Goal: Task Accomplishment & Management: Use online tool/utility

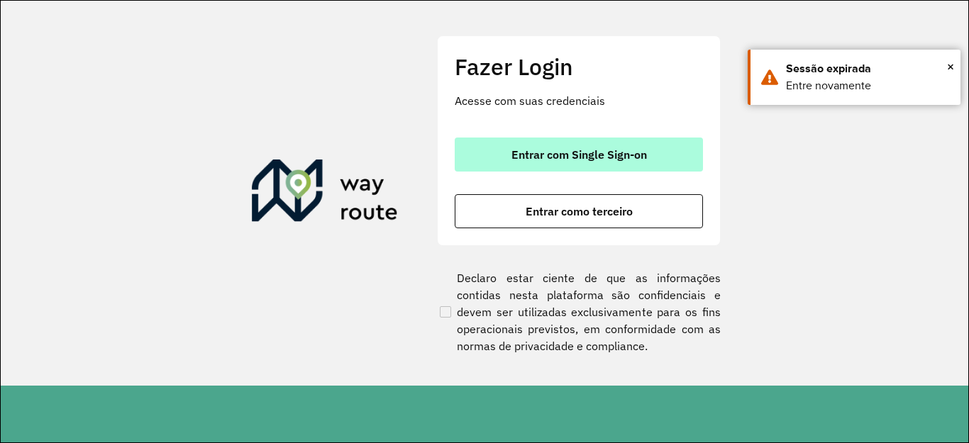
drag, startPoint x: 0, startPoint y: 0, endPoint x: 513, endPoint y: 153, distance: 535.8
click at [515, 154] on span "Entrar com Single Sign-on" at bounding box center [578, 154] width 135 height 11
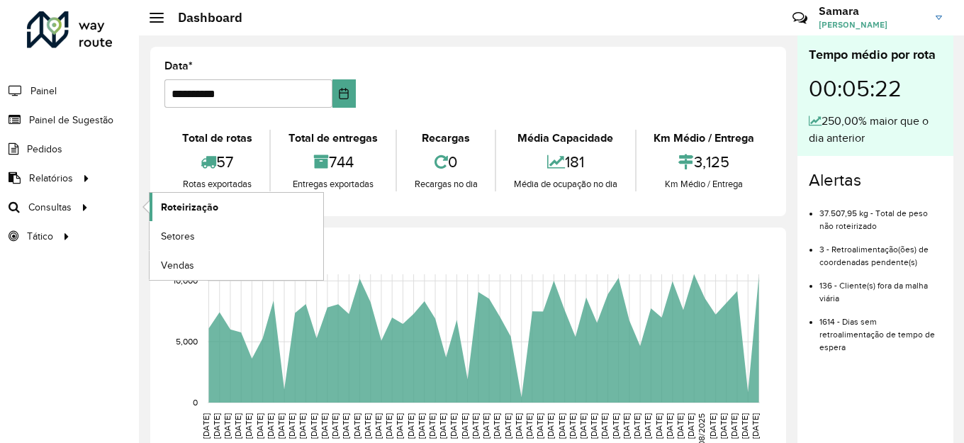
click at [179, 202] on span "Roteirização" at bounding box center [189, 207] width 57 height 15
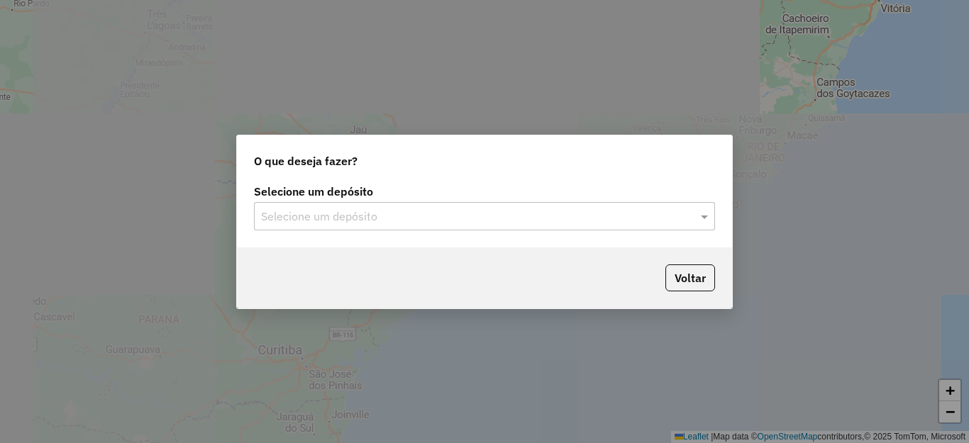
click at [342, 223] on input "text" at bounding box center [470, 216] width 418 height 17
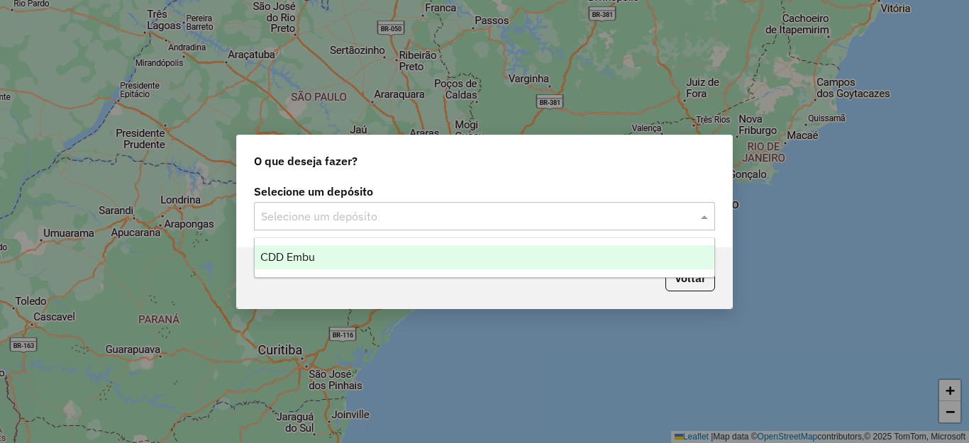
click at [299, 252] on span "CDD Embu" at bounding box center [287, 257] width 55 height 12
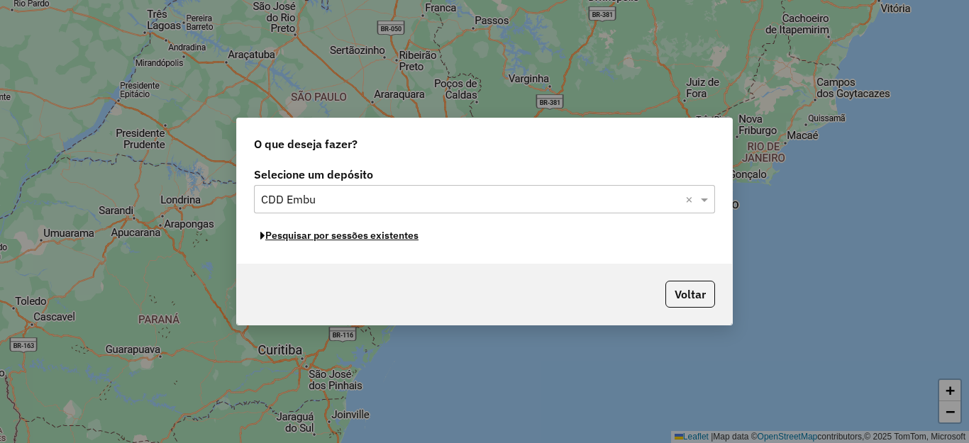
click at [313, 234] on button "Pesquisar por sessões existentes" at bounding box center [339, 236] width 171 height 22
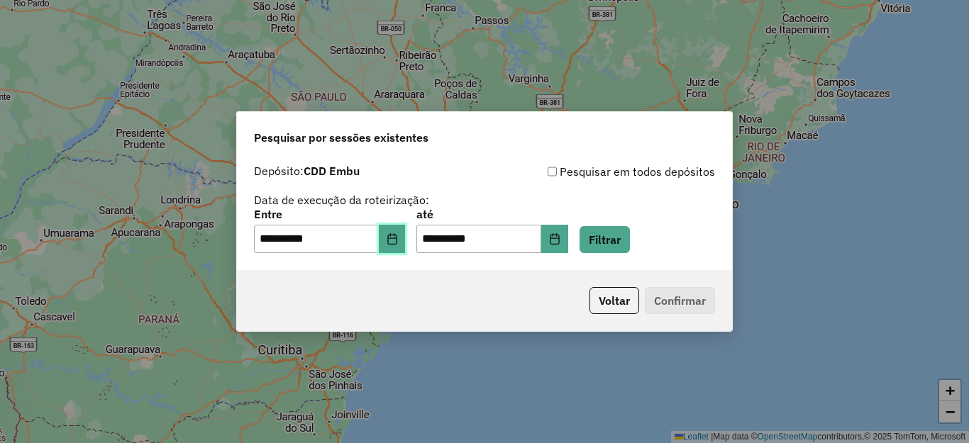
click at [398, 238] on icon "Choose Date" at bounding box center [391, 238] width 11 height 11
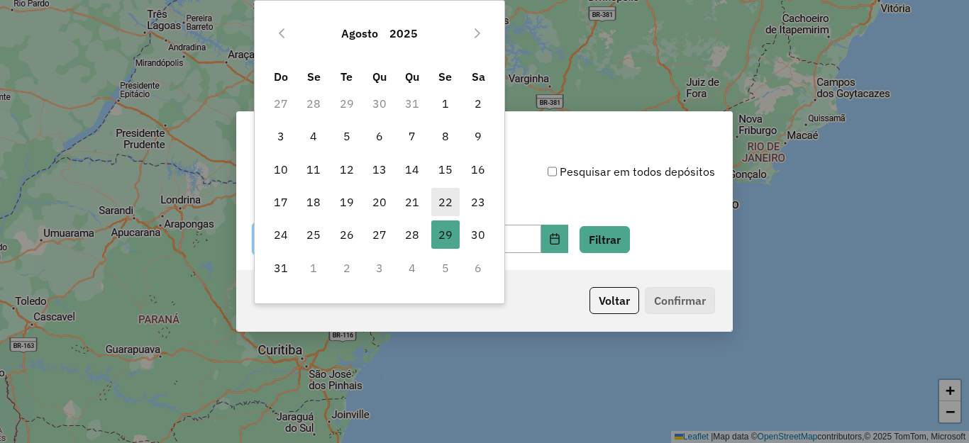
click at [438, 202] on span "22" at bounding box center [445, 202] width 28 height 28
type input "**********"
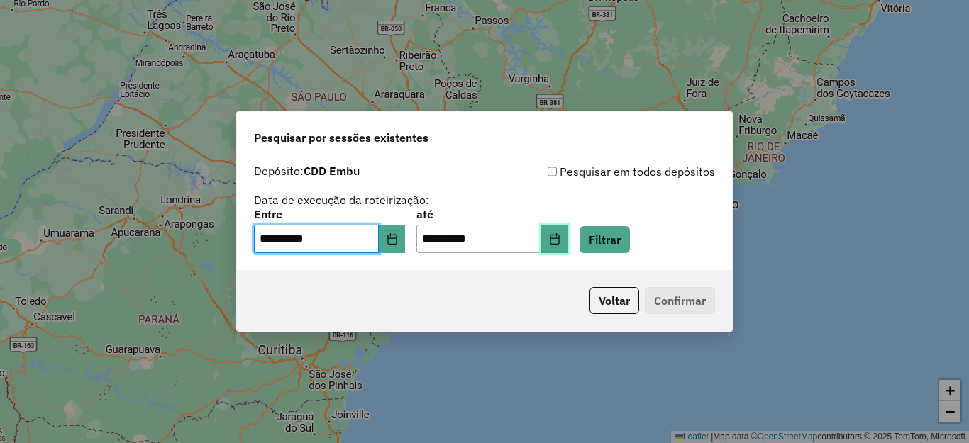
click at [560, 236] on icon "Choose Date" at bounding box center [554, 238] width 11 height 11
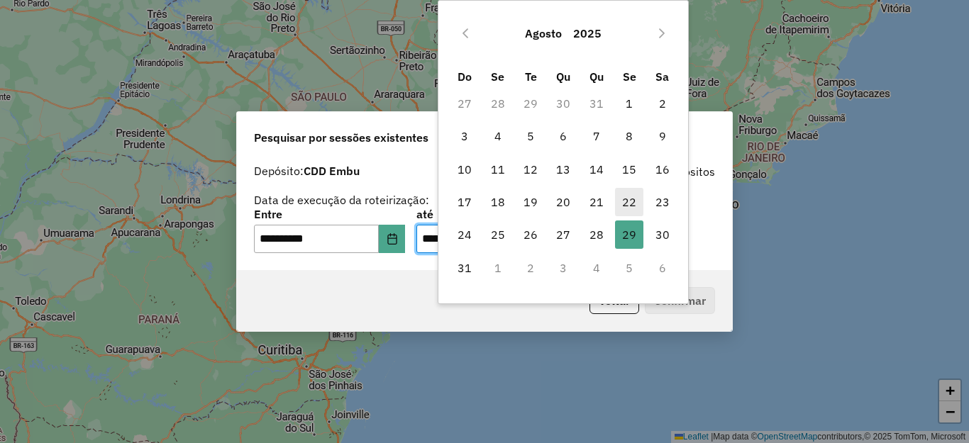
click at [627, 198] on span "22" at bounding box center [629, 202] width 28 height 28
type input "**********"
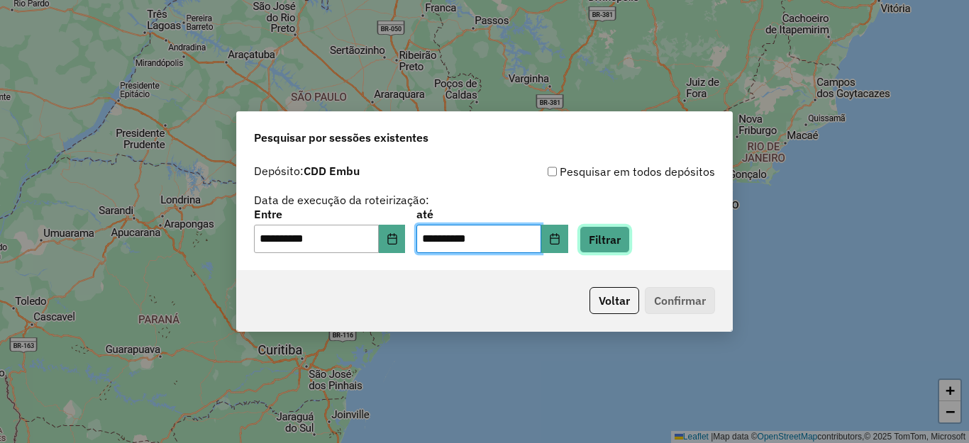
click at [630, 236] on button "Filtrar" at bounding box center [604, 239] width 50 height 27
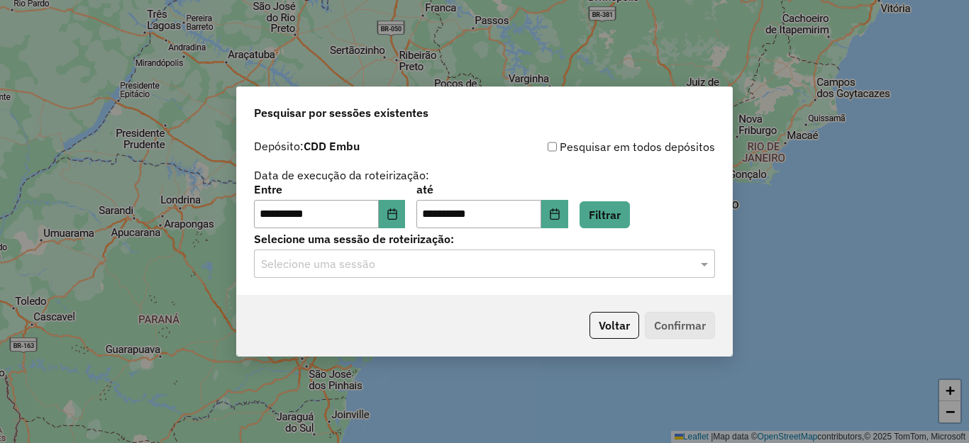
click at [307, 265] on input "text" at bounding box center [470, 264] width 418 height 17
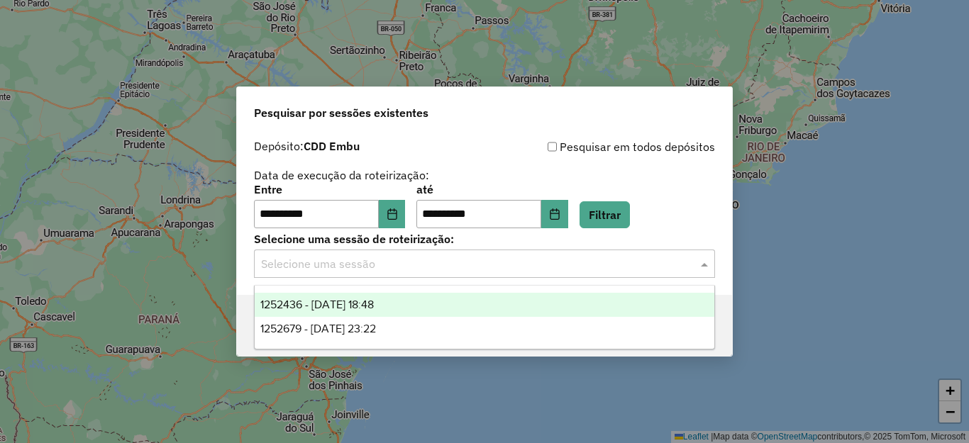
click at [325, 306] on span "1252436 - 22/08/2025 18:48" at bounding box center [316, 305] width 113 height 12
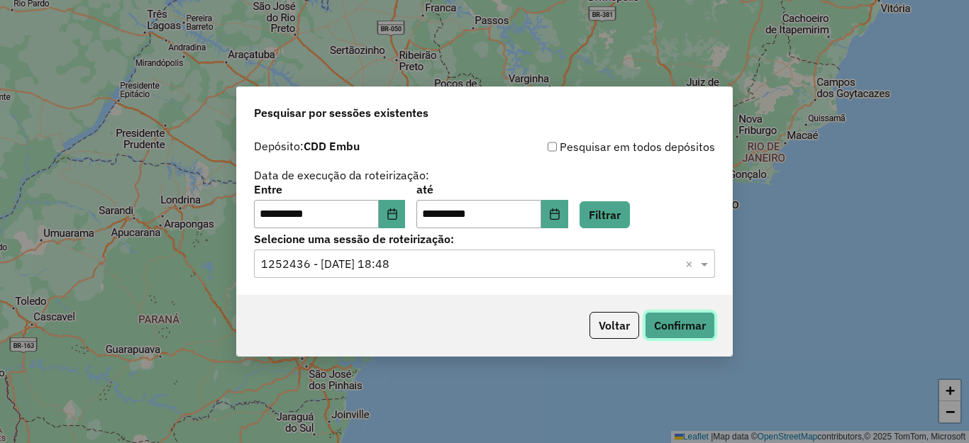
click at [684, 327] on button "Confirmar" at bounding box center [680, 325] width 70 height 27
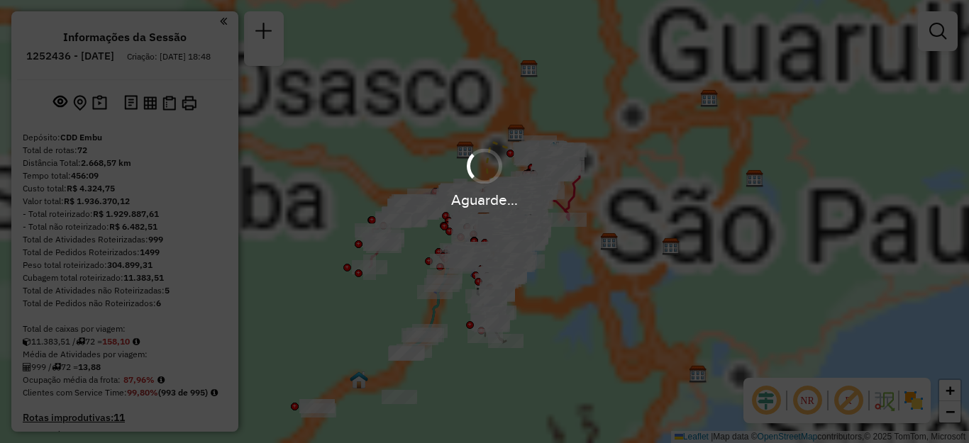
click at [847, 404] on div "Aguarde..." at bounding box center [484, 221] width 969 height 443
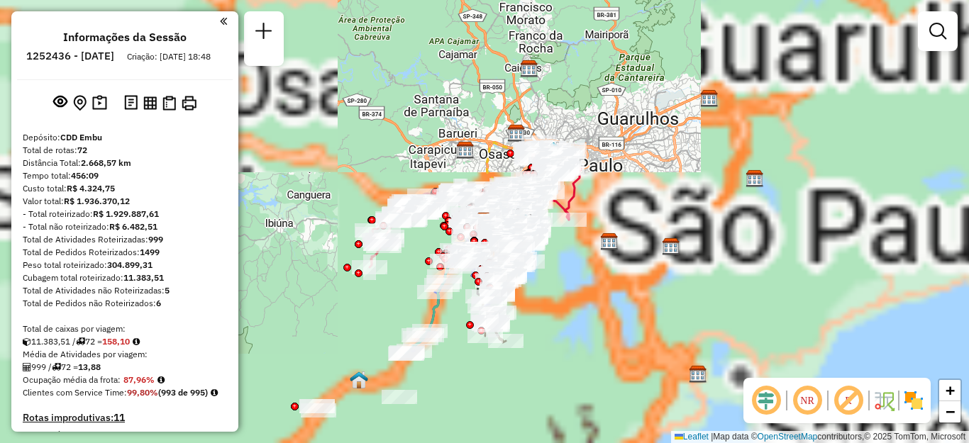
click at [810, 404] on em at bounding box center [807, 401] width 34 height 34
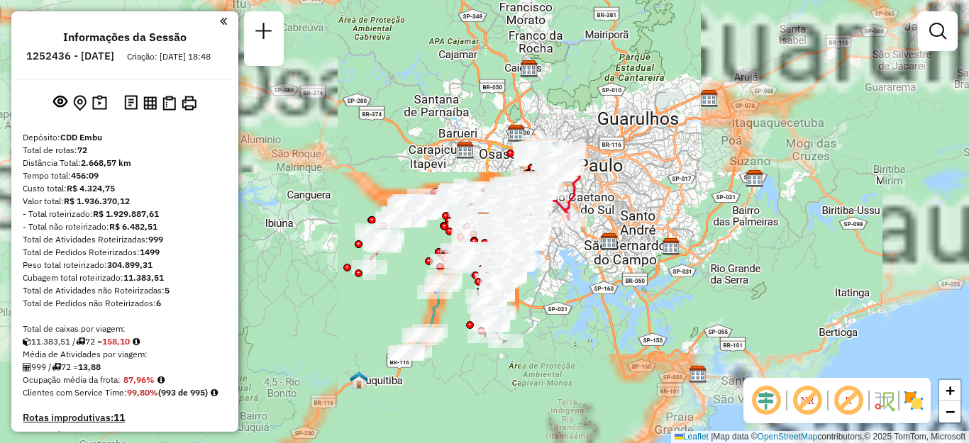
click at [913, 398] on img at bounding box center [913, 400] width 23 height 23
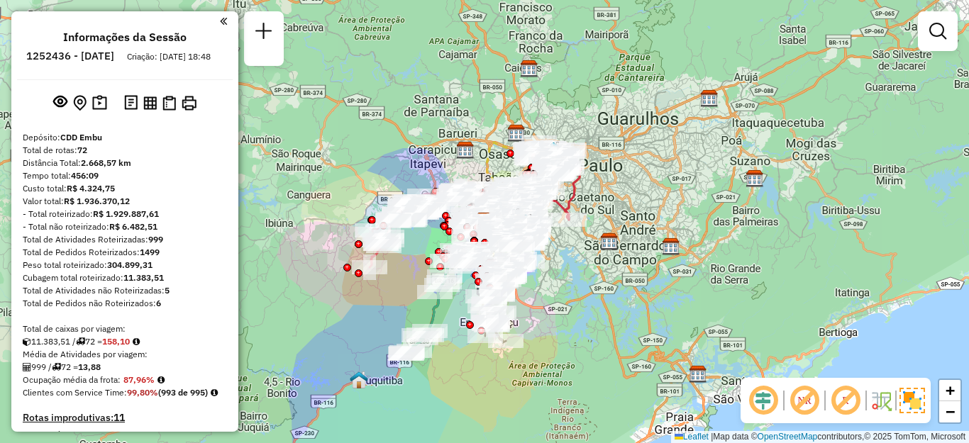
scroll to position [5181, 0]
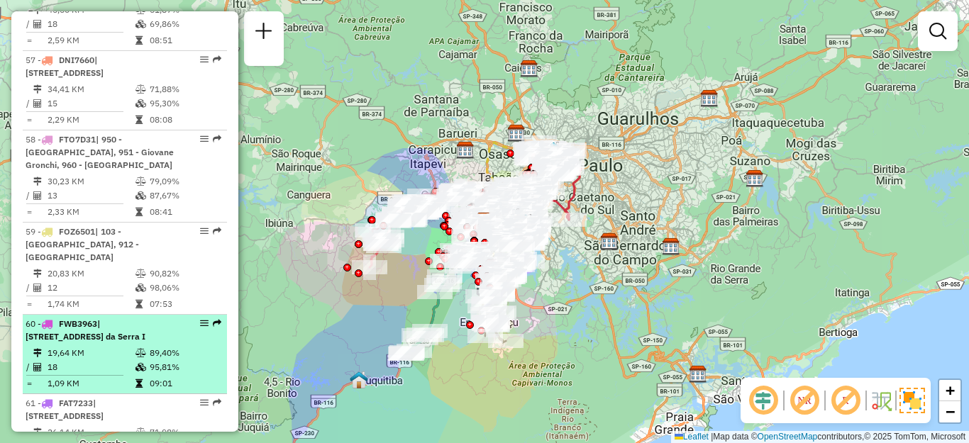
click at [101, 318] on span "| 102 - Pirajussara, 910 - Parque Ipê , 911 - Taboão da Serra I" at bounding box center [86, 329] width 120 height 23
select select "**********"
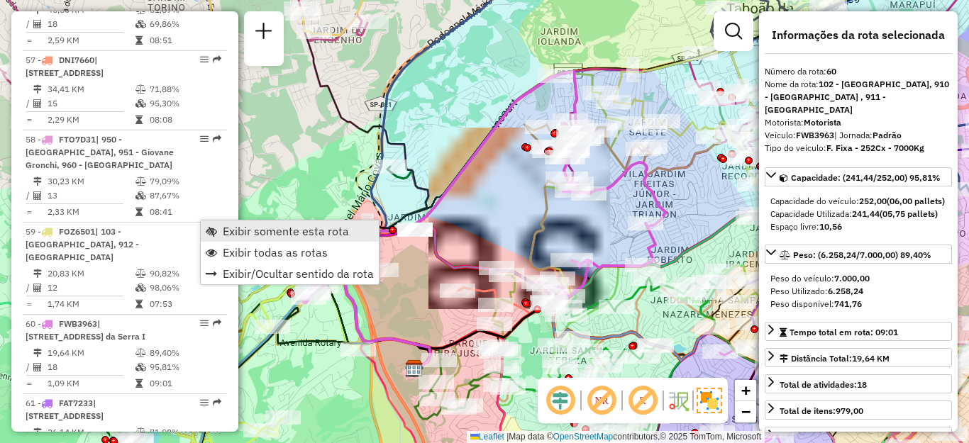
click at [247, 226] on span "Exibir somente esta rota" at bounding box center [286, 231] width 126 height 11
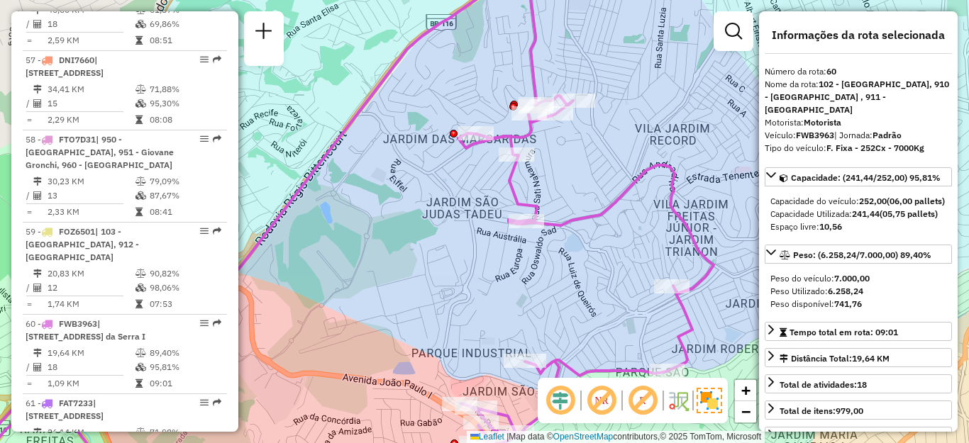
scroll to position [4367, 0]
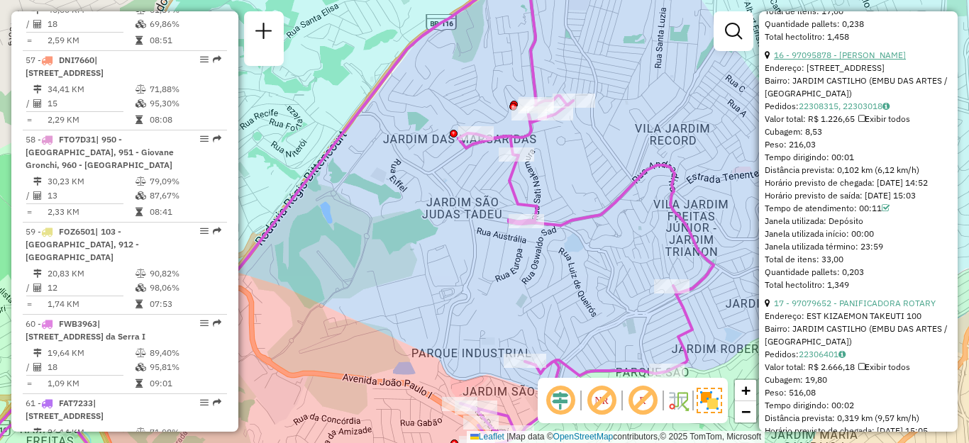
click at [869, 60] on link "16 - 97095878 - JERONIMO FRANCISCO D" at bounding box center [840, 55] width 132 height 11
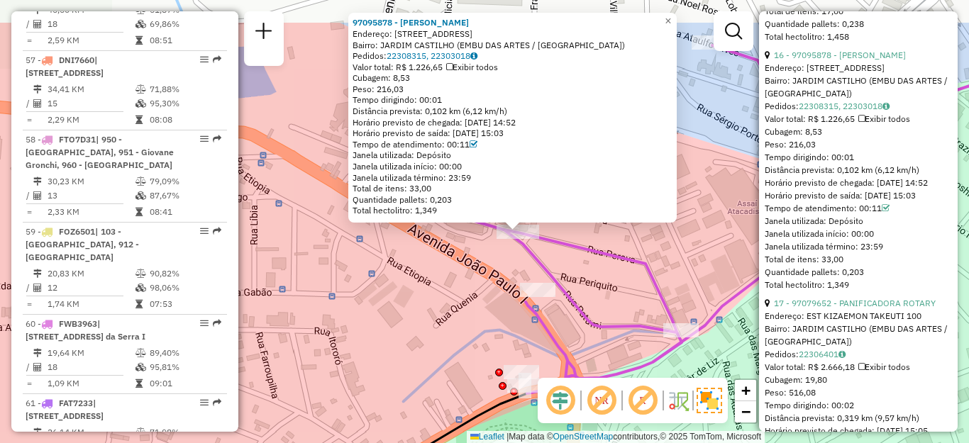
drag, startPoint x: 532, startPoint y: 199, endPoint x: 596, endPoint y: 257, distance: 86.9
click at [608, 266] on div "97095878 - JERONIMO FRANCISCO D Endereço: R Perova 257 Bairro: JARDIM CASTILHO …" at bounding box center [484, 221] width 969 height 443
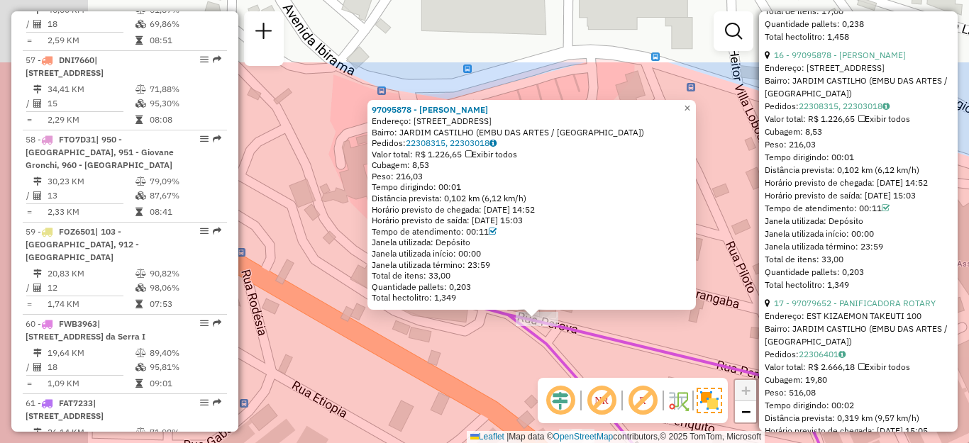
drag, startPoint x: 648, startPoint y: 144, endPoint x: 738, endPoint y: 241, distance: 132.0
click at [739, 250] on div "97095878 - JERONIMO FRANCISCO D Endereço: R Perova 257 Bairro: JARDIM CASTILHO …" at bounding box center [484, 221] width 969 height 443
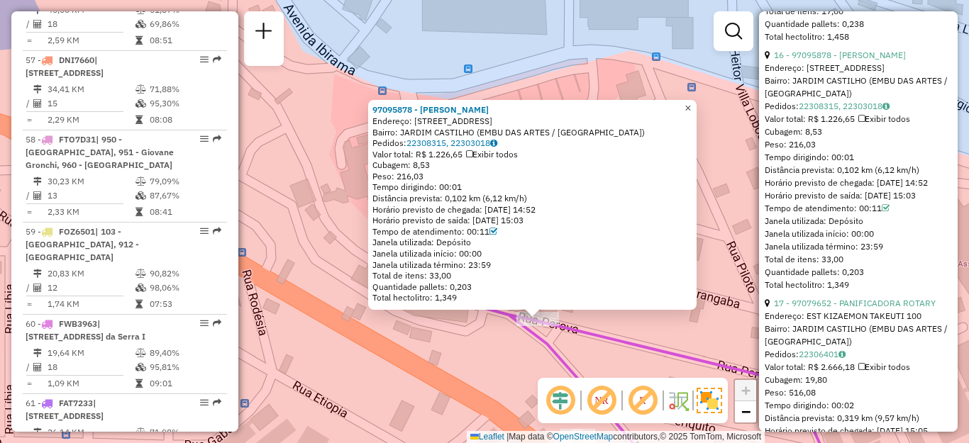
click at [696, 101] on link "×" at bounding box center [687, 108] width 17 height 17
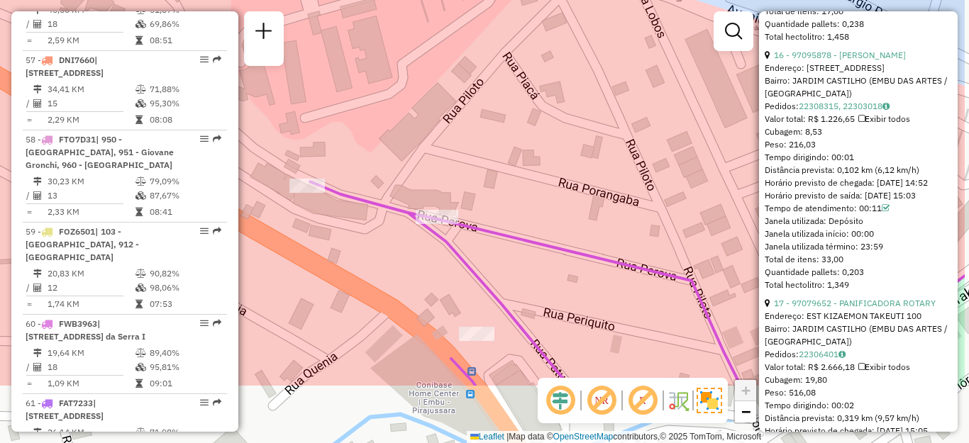
drag, startPoint x: 457, startPoint y: 329, endPoint x: 357, endPoint y: 226, distance: 143.9
click at [357, 226] on div "Janela de atendimento Grade de atendimento Capacidade Transportadoras Veículos …" at bounding box center [484, 221] width 969 height 443
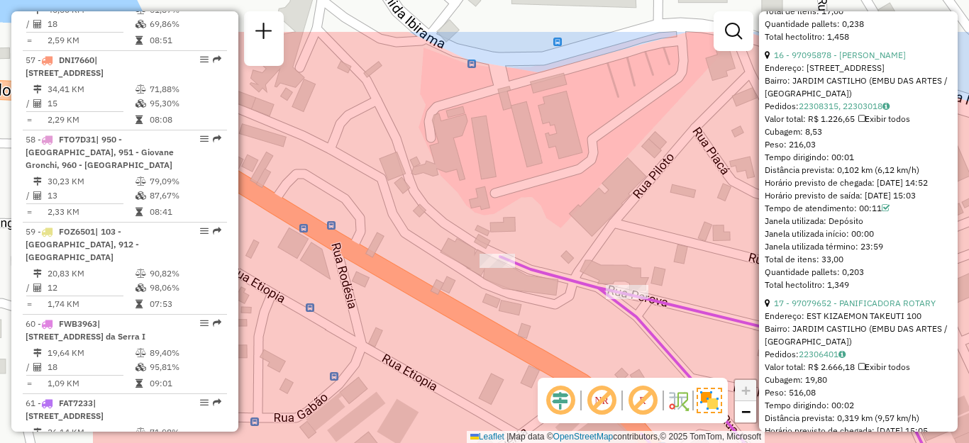
drag, startPoint x: 380, startPoint y: 283, endPoint x: 577, endPoint y: 341, distance: 205.5
click at [578, 342] on div "Janela de atendimento Grade de atendimento Capacidade Transportadoras Veículos …" at bounding box center [484, 221] width 969 height 443
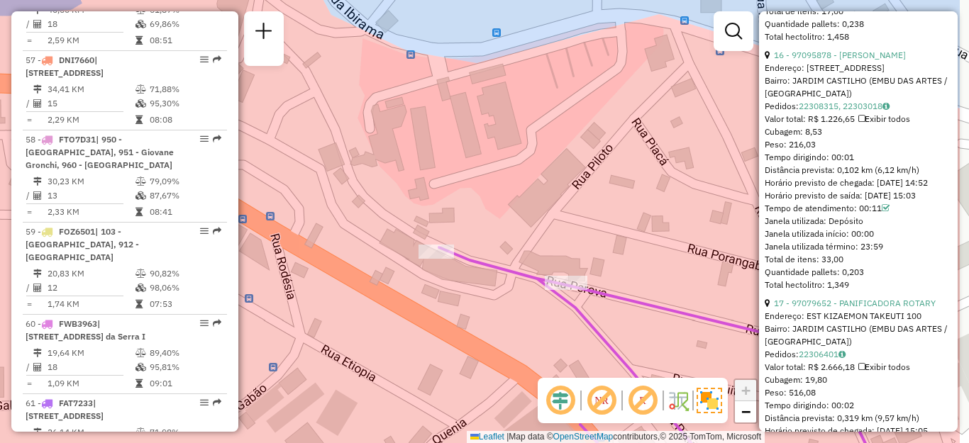
drag, startPoint x: 382, startPoint y: 129, endPoint x: 274, endPoint y: 121, distance: 107.4
click at [274, 121] on div "Janela de atendimento Grade de atendimento Capacidade Transportadoras Veículos …" at bounding box center [484, 221] width 969 height 443
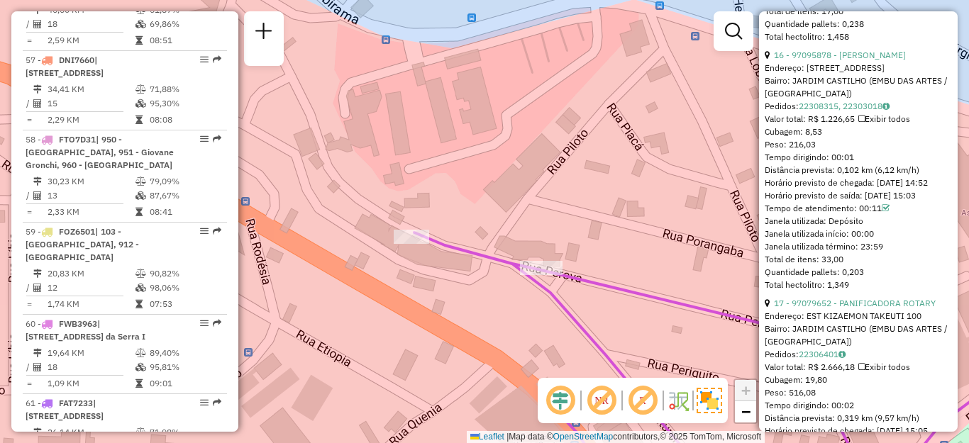
drag, startPoint x: 430, startPoint y: 279, endPoint x: 384, endPoint y: 253, distance: 53.7
click at [384, 254] on div "Janela de atendimento Grade de atendimento Capacidade Transportadoras Veículos …" at bounding box center [484, 221] width 969 height 443
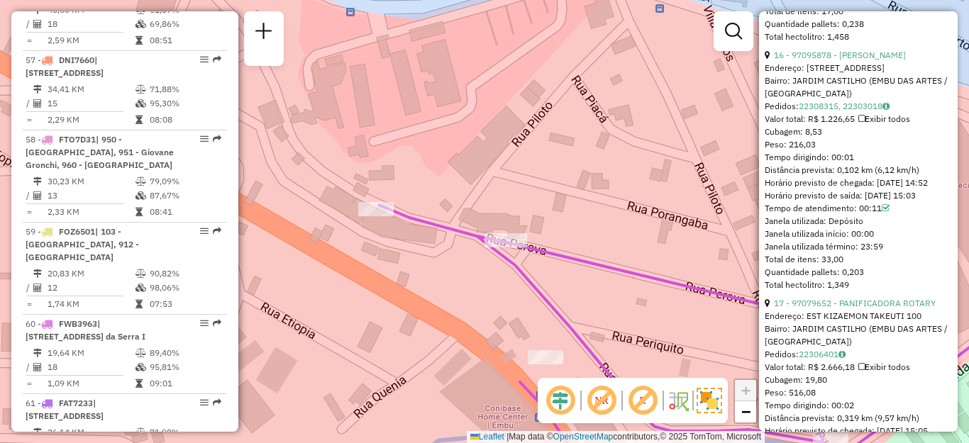
drag, startPoint x: 446, startPoint y: 298, endPoint x: 429, endPoint y: 280, distance: 24.6
click at [429, 280] on div "Janela de atendimento Grade de atendimento Capacidade Transportadoras Veículos …" at bounding box center [484, 221] width 969 height 443
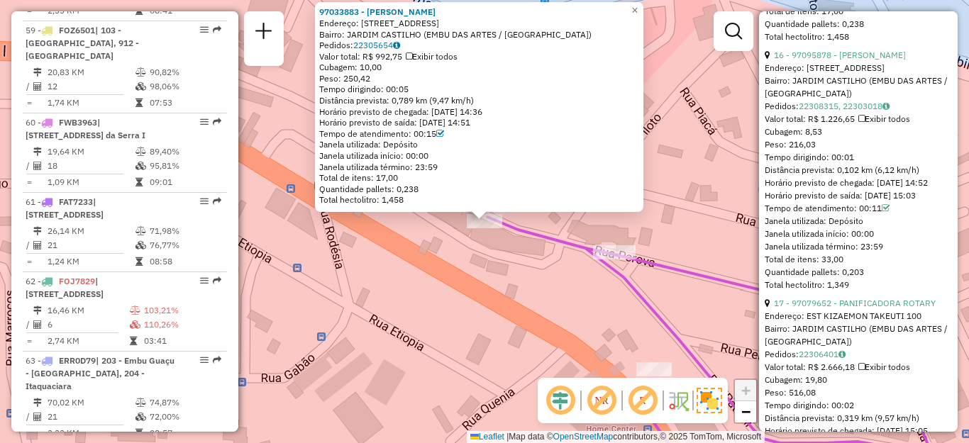
scroll to position [5383, 0]
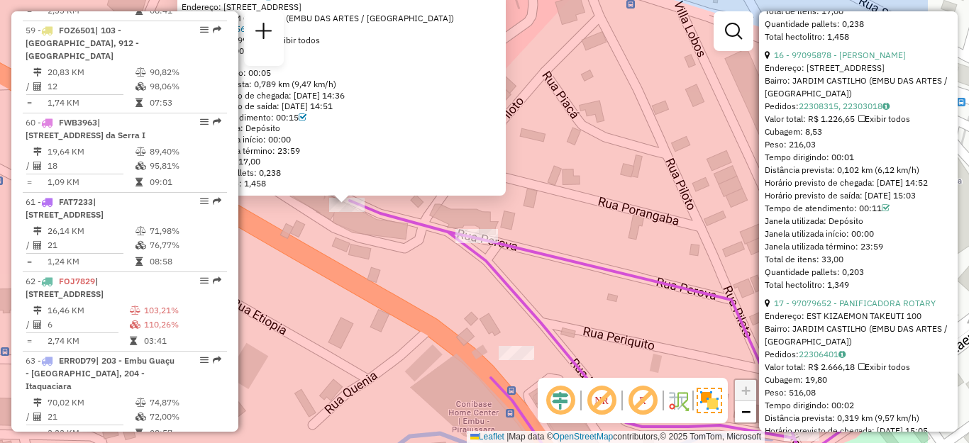
drag, startPoint x: 606, startPoint y: 299, endPoint x: 468, endPoint y: 283, distance: 138.5
click at [468, 283] on div "97033883 - BARTOLOMEU DE SOUSA Endereço: 081 RUA PEROVA 283 Bairro: JARDIM CAST…" at bounding box center [484, 221] width 969 height 443
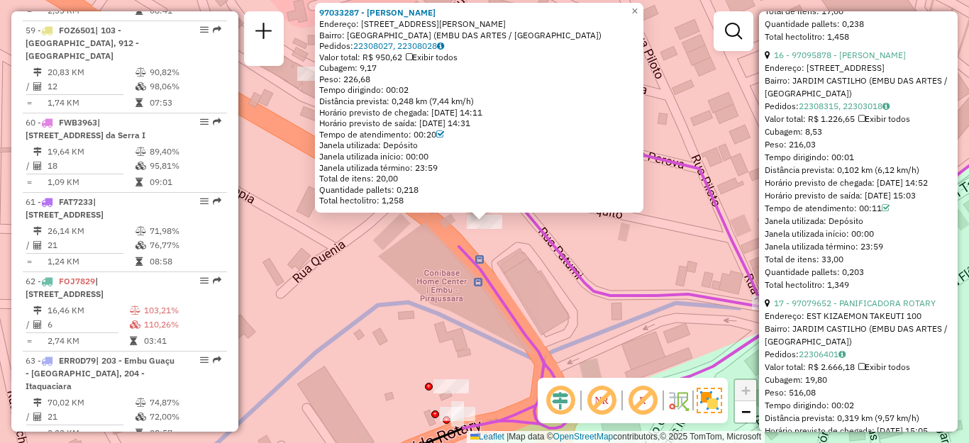
scroll to position [2471, 0]
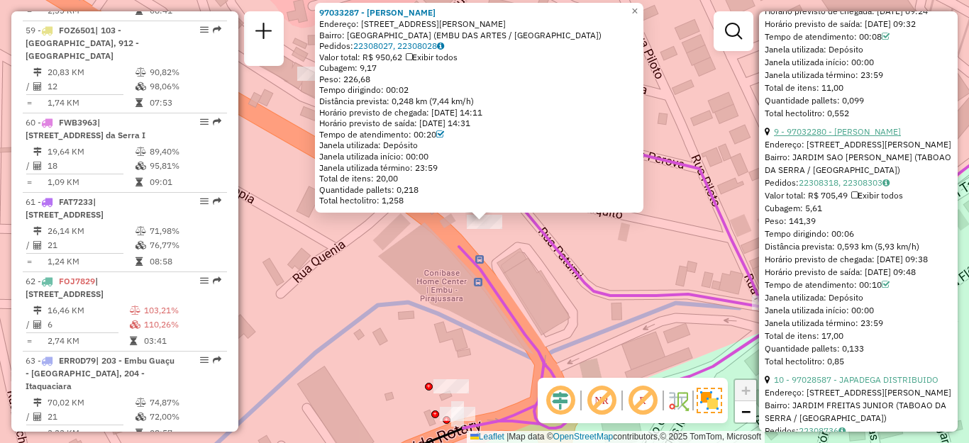
click at [851, 137] on link "9 - 97032280 - ANA PAULA DA SILVA" at bounding box center [837, 131] width 127 height 11
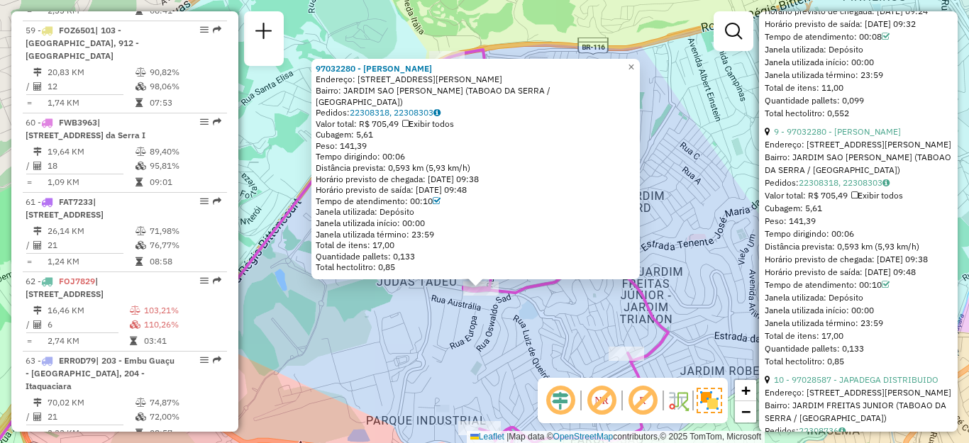
click at [630, 72] on div "97032280 - ANA PAULA DA SILVA Endereço: R VICENTE LEPORACE 12 Bairro: JARDIM SA…" at bounding box center [475, 169] width 328 height 221
click at [640, 73] on link "×" at bounding box center [631, 67] width 17 height 17
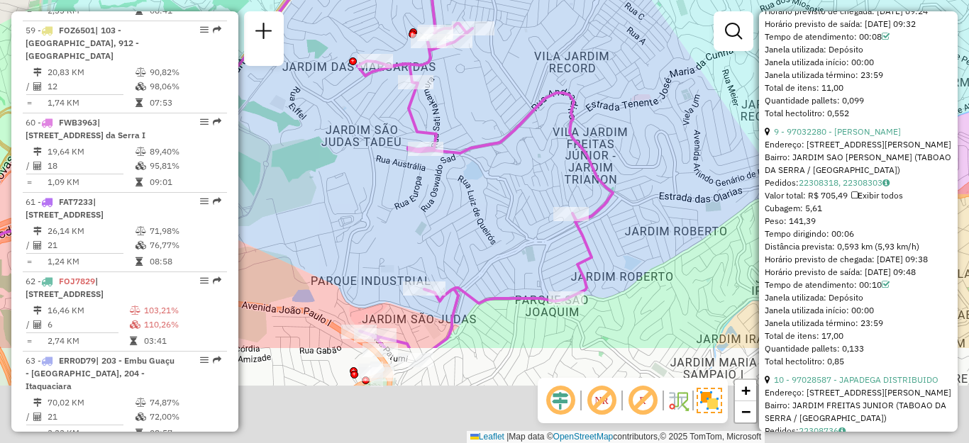
drag, startPoint x: 501, startPoint y: 334, endPoint x: 438, endPoint y: 184, distance: 162.4
click at [438, 184] on div "Janela de atendimento Grade de atendimento Capacidade Transportadoras Veículos …" at bounding box center [484, 221] width 969 height 443
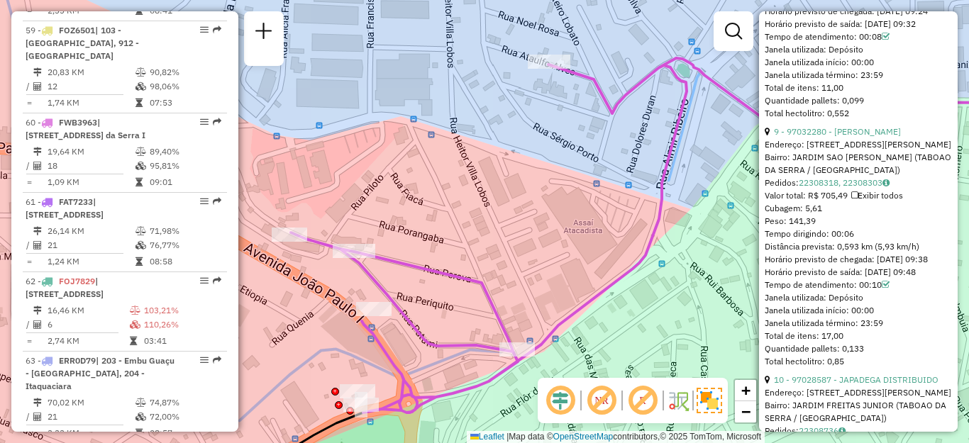
drag, startPoint x: 385, startPoint y: 330, endPoint x: 438, endPoint y: 287, distance: 68.1
click at [438, 287] on div "Janela de atendimento Grade de atendimento Capacidade Transportadoras Veículos …" at bounding box center [484, 221] width 969 height 443
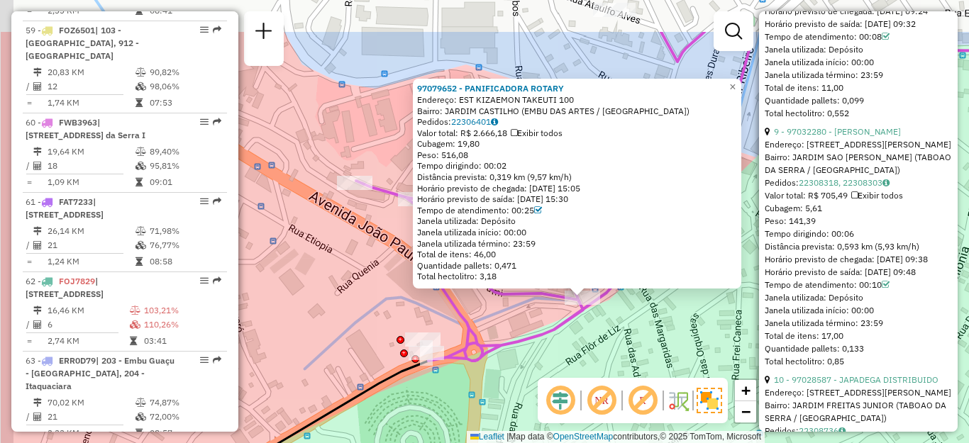
drag, startPoint x: 428, startPoint y: 228, endPoint x: 518, endPoint y: 311, distance: 122.5
click at [530, 313] on div "97079652 - PANIFICADORA ROTARY Endereço: EST KIZAEMON TAKEUTI 100 Bairro: JARDI…" at bounding box center [484, 221] width 969 height 443
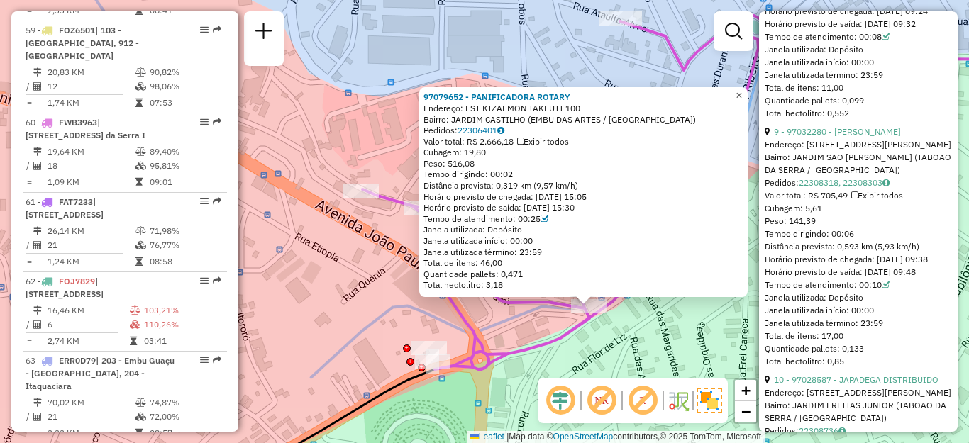
click at [742, 94] on span "×" at bounding box center [738, 95] width 6 height 12
